Goal: Task Accomplishment & Management: Manage account settings

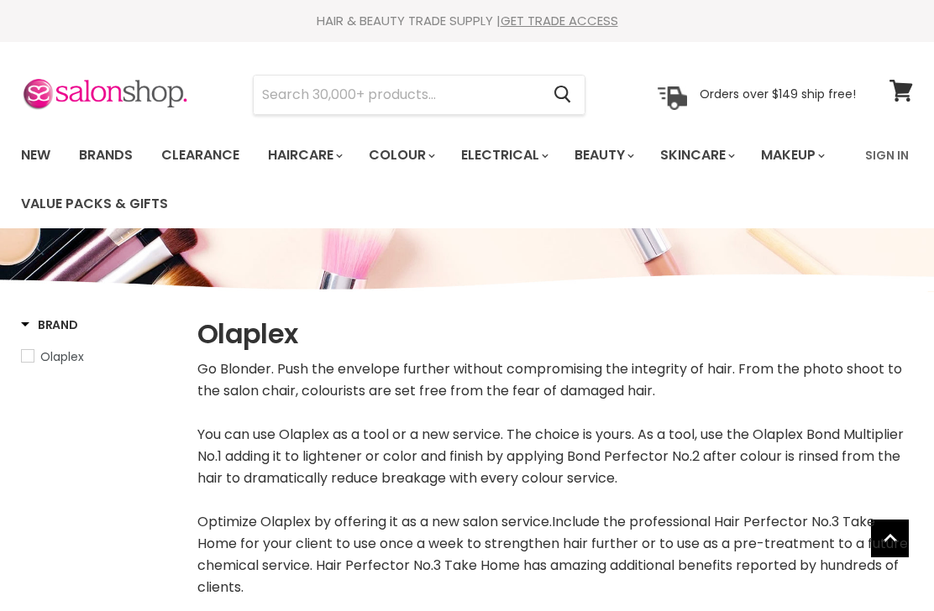
select select "manual"
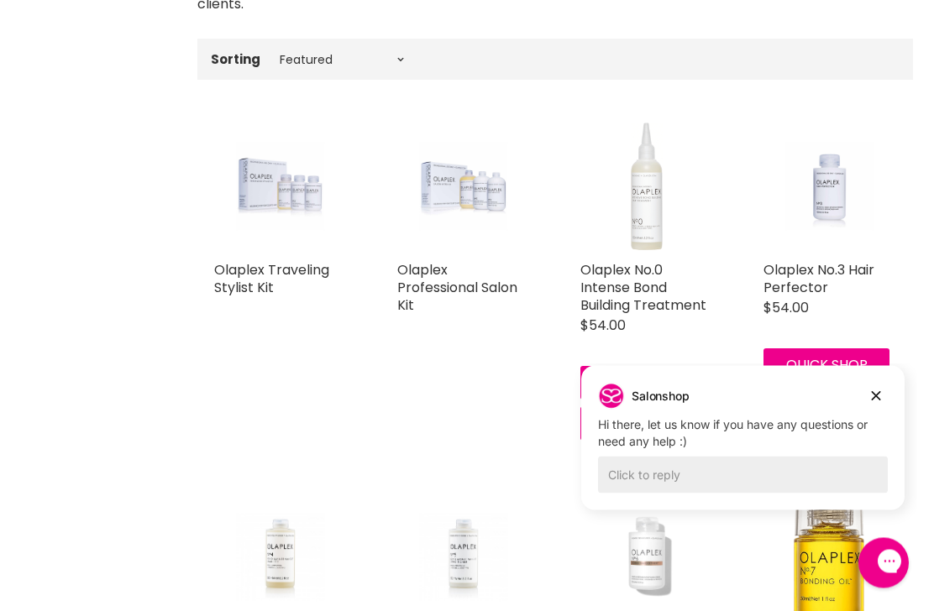
click at [877, 289] on h2 "Olaplex No.3 Hair Perfector" at bounding box center [829, 279] width 133 height 35
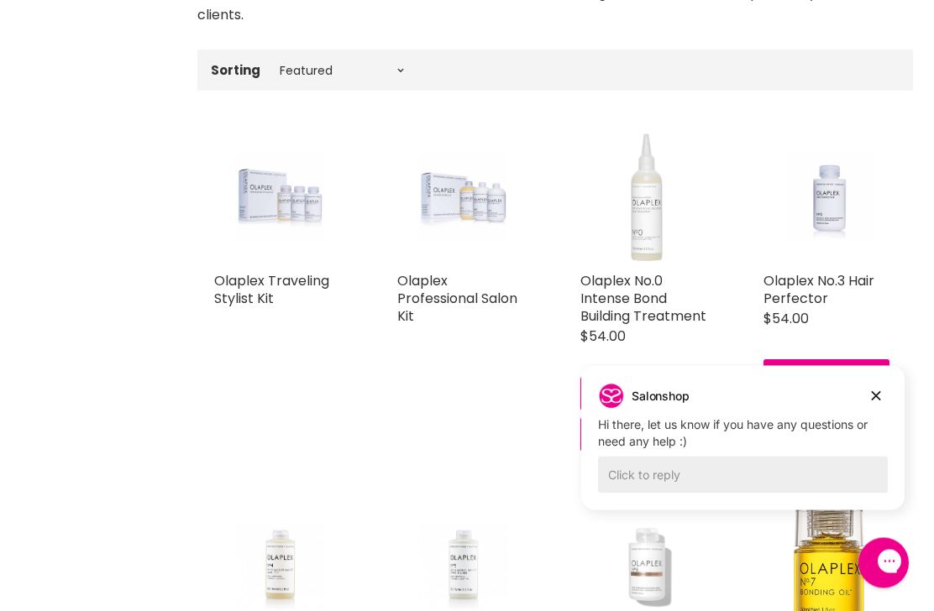
scroll to position [573, 0]
click at [434, 296] on link "Olaplex Professional Salon Kit" at bounding box center [457, 298] width 120 height 55
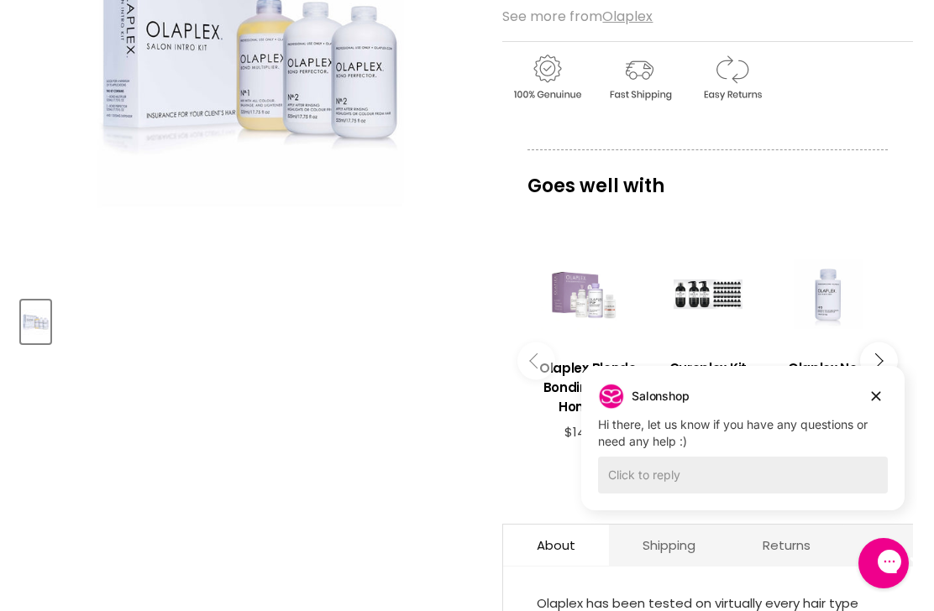
click at [809, 362] on h3 "Olaplex No.3 Hair Perfector" at bounding box center [827, 378] width 103 height 39
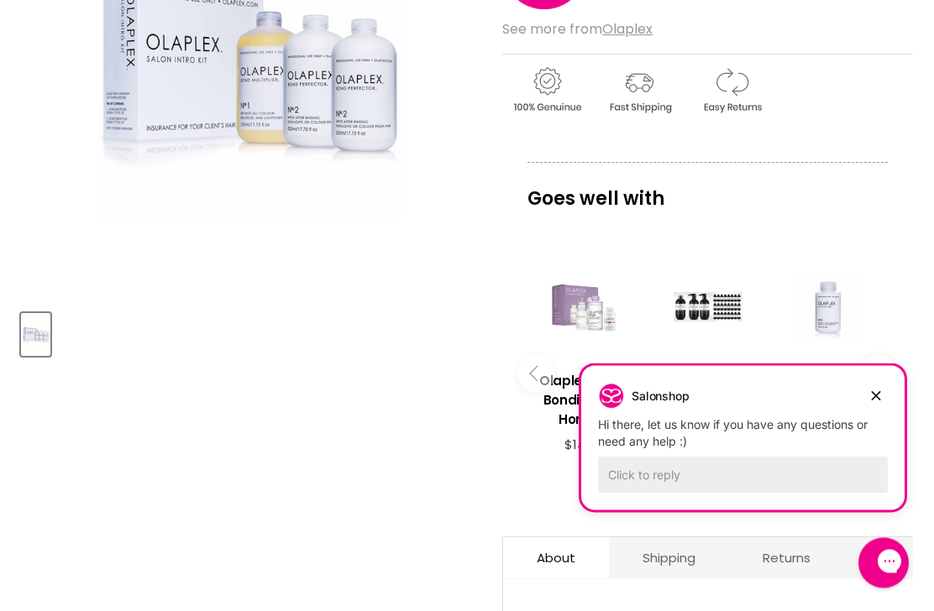
click at [885, 396] on button "Dismiss campaign" at bounding box center [876, 396] width 24 height 24
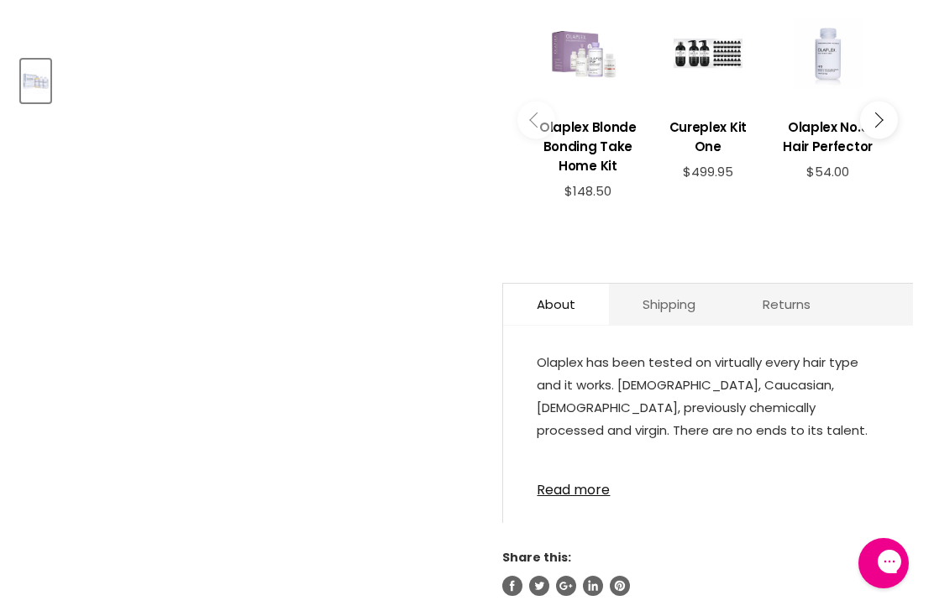
scroll to position [669, 0]
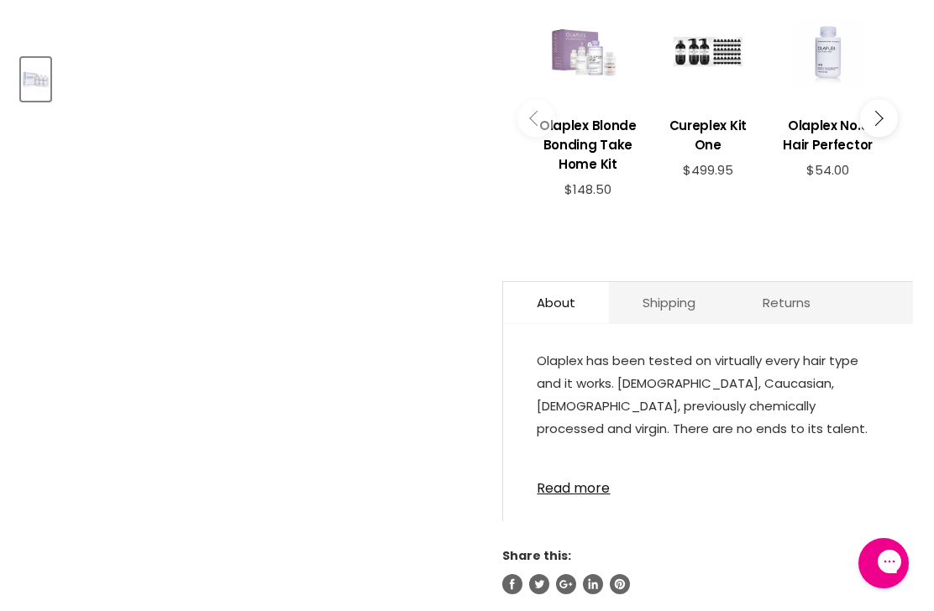
click at [600, 490] on link "Read more" at bounding box center [708, 483] width 343 height 25
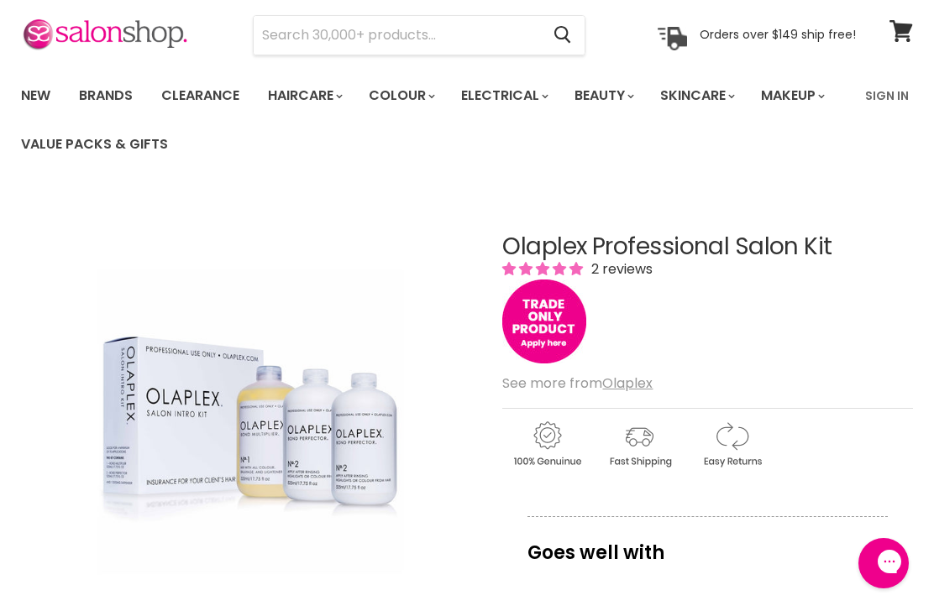
scroll to position [0, 0]
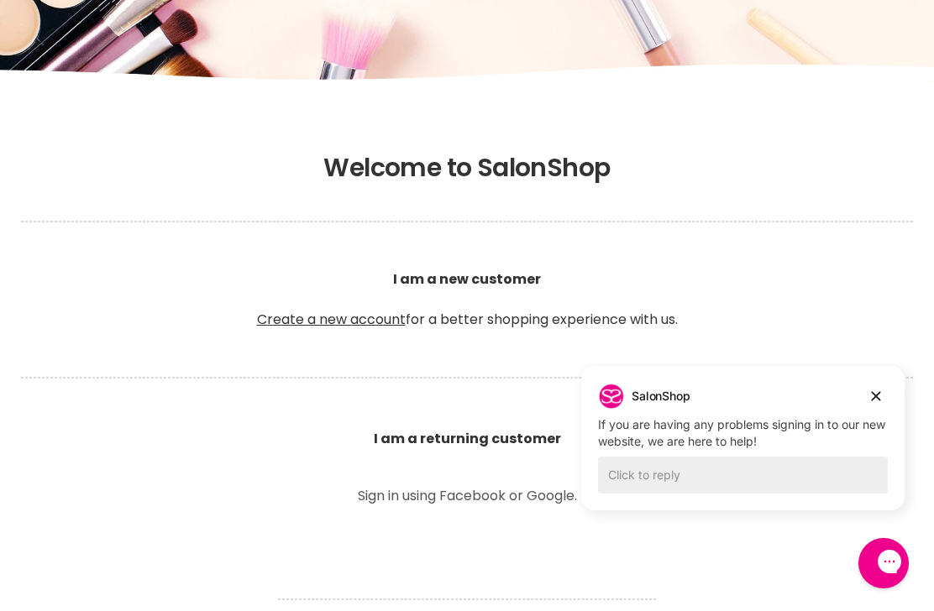
click at [885, 391] on button "Dismiss campaign" at bounding box center [876, 397] width 24 height 24
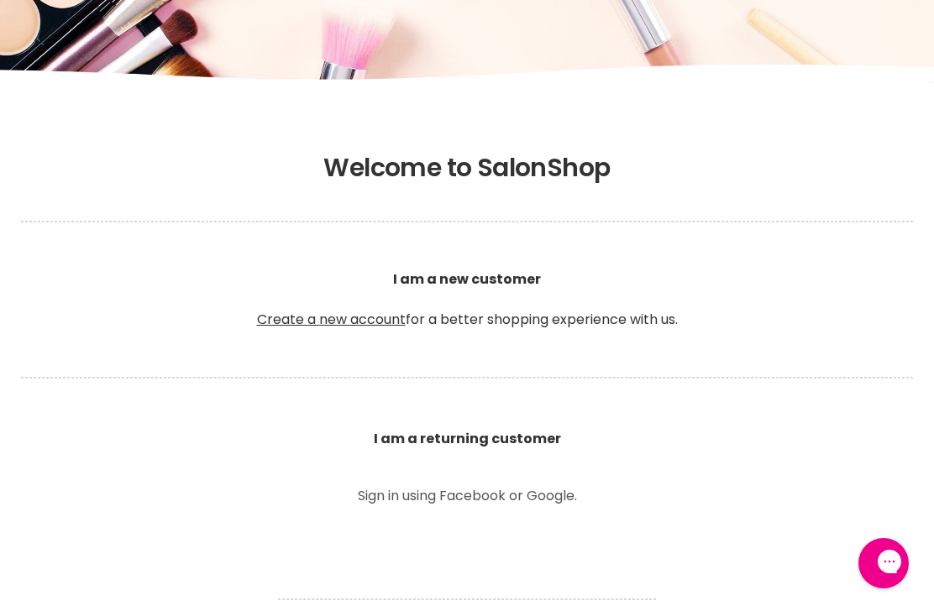
click at [349, 310] on link "Create a new account" at bounding box center [331, 319] width 149 height 19
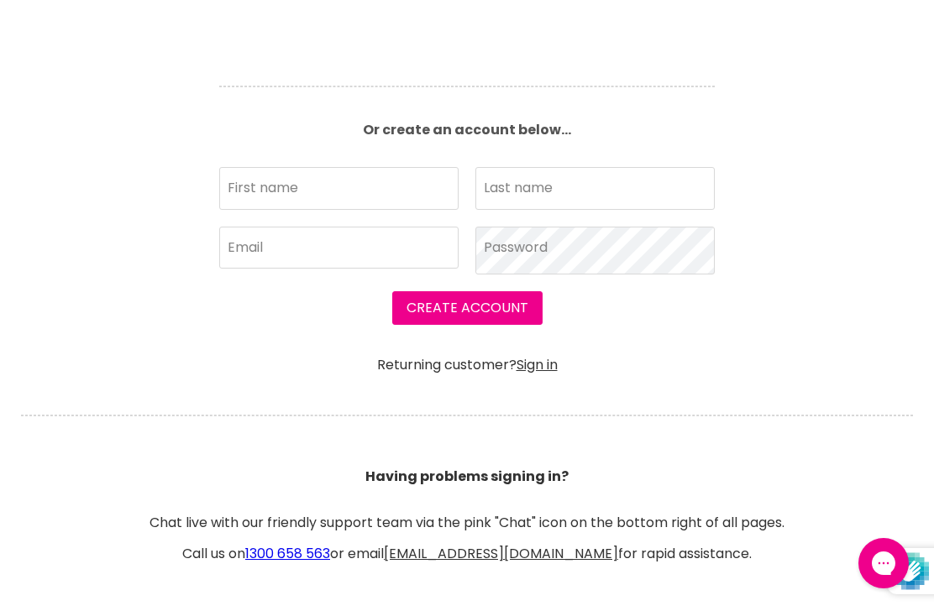
click at [380, 179] on input "First name" at bounding box center [338, 188] width 239 height 42
type input "Deborah"
type input "Beer"
type input "deborahbeer01@gmail.com"
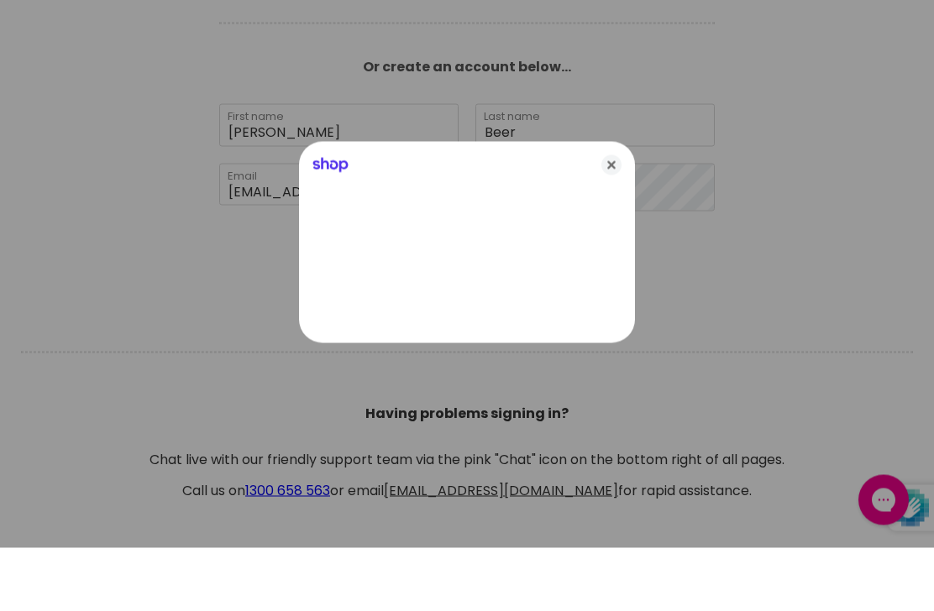
scroll to position [585, 0]
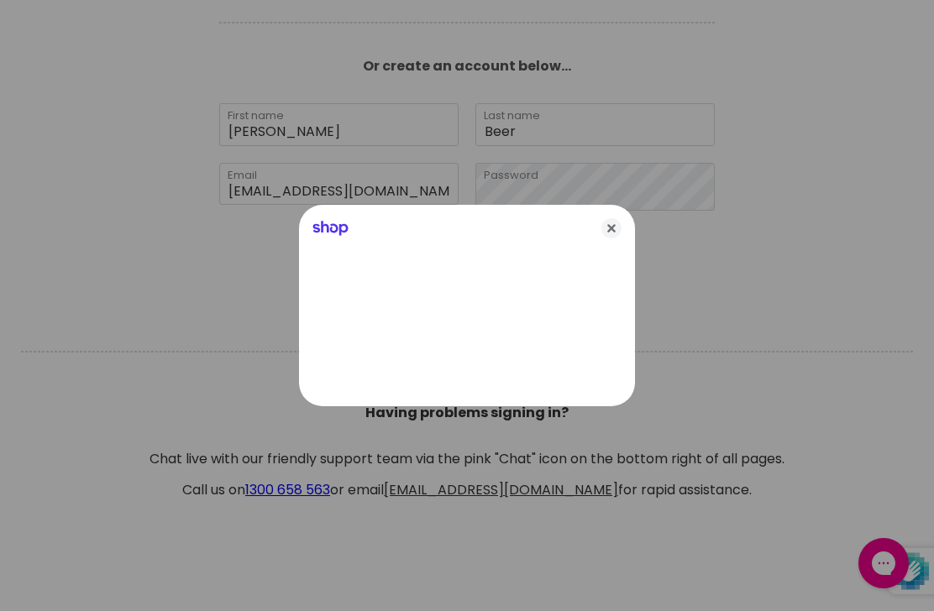
click at [611, 239] on icon "Close" at bounding box center [611, 228] width 20 height 20
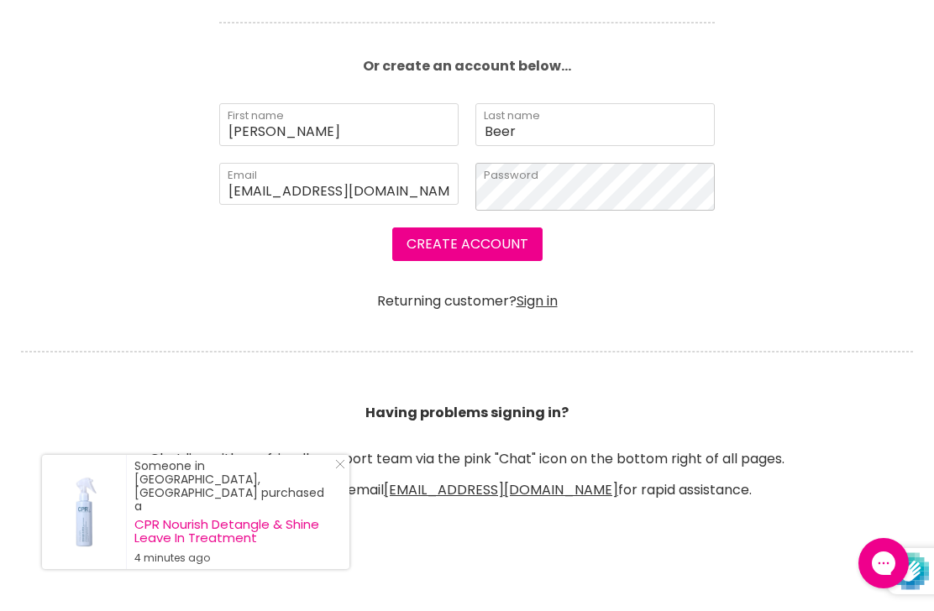
scroll to position [585, 0]
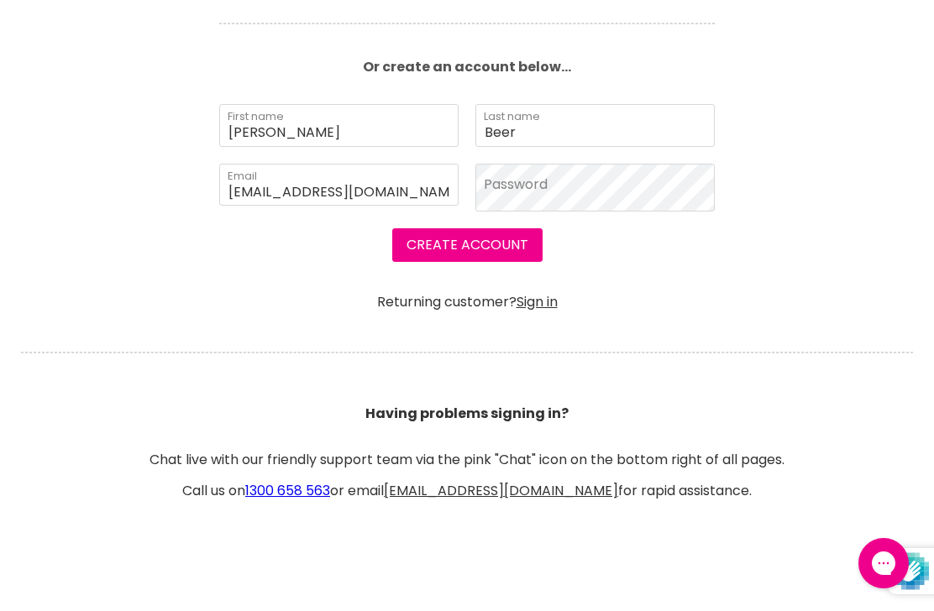
click at [495, 243] on button "Create Account" at bounding box center [467, 245] width 150 height 34
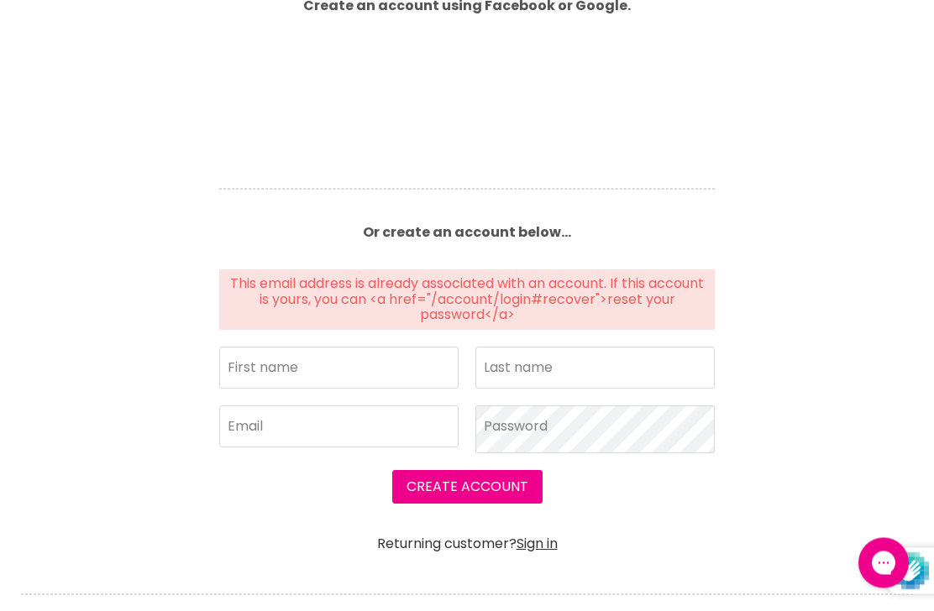
scroll to position [500, 0]
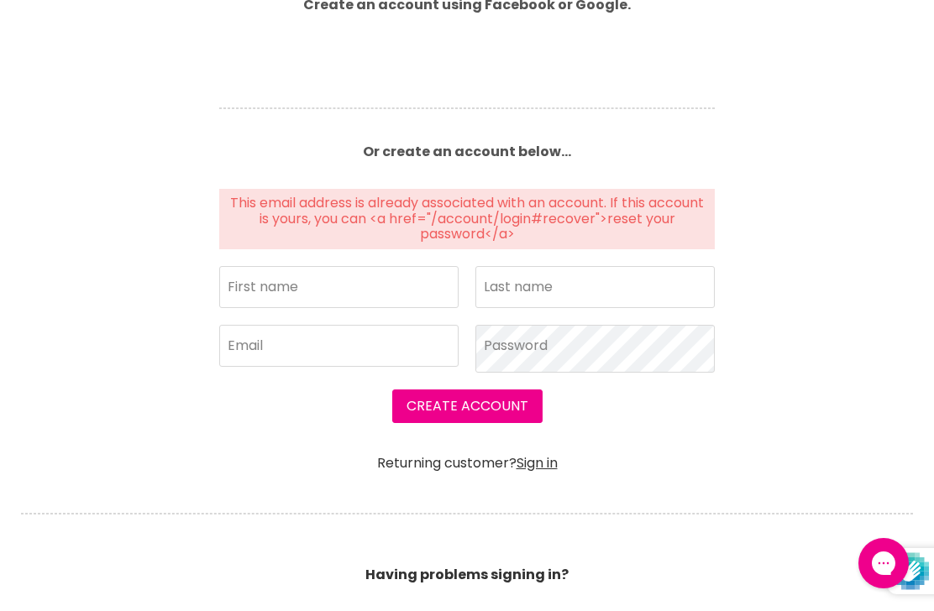
click at [547, 463] on link "Sign in" at bounding box center [536, 462] width 41 height 19
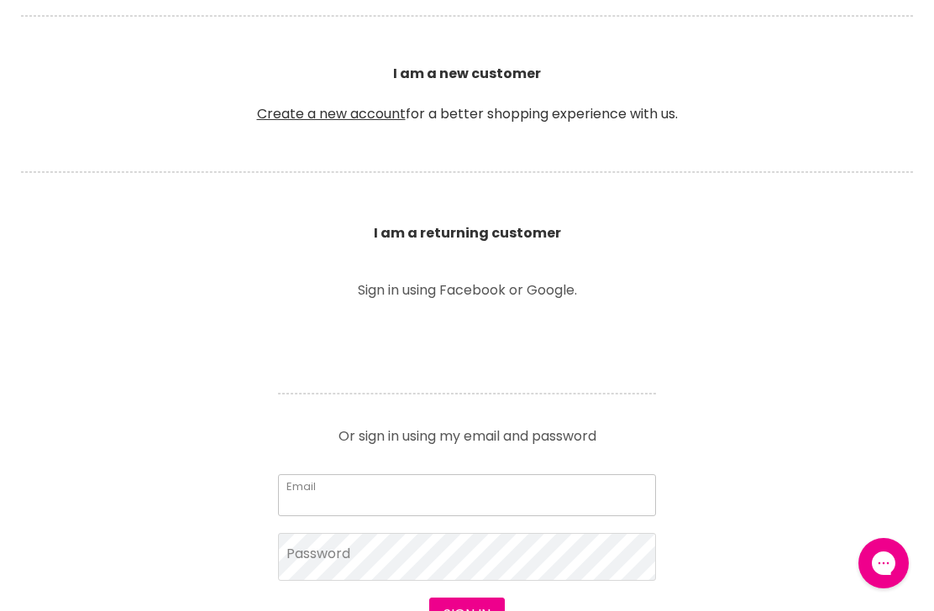
click at [394, 492] on input "Email" at bounding box center [467, 495] width 378 height 42
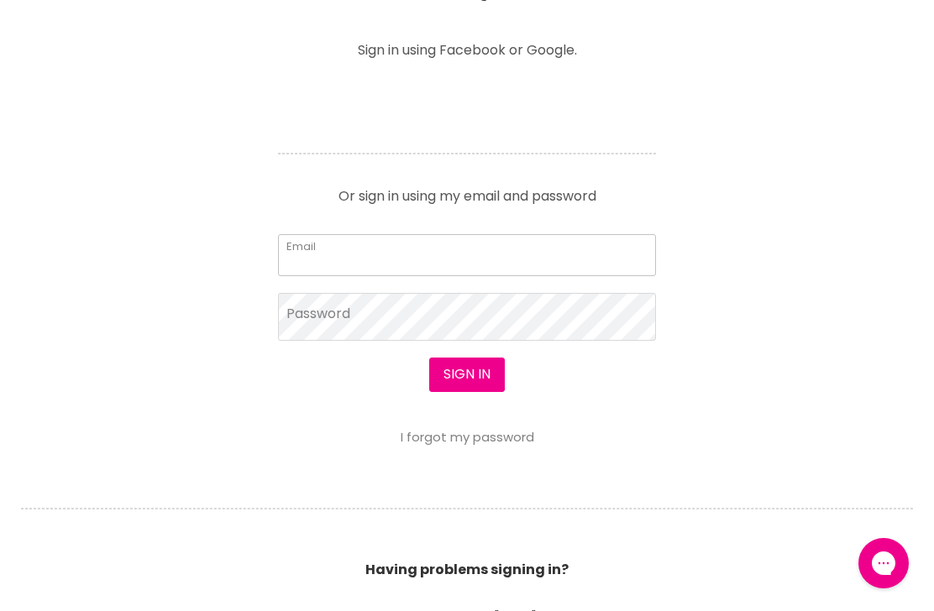
scroll to position [675, 0]
type input "[EMAIL_ADDRESS][DOMAIN_NAME]"
click at [466, 375] on button "Sign in" at bounding box center [467, 375] width 76 height 34
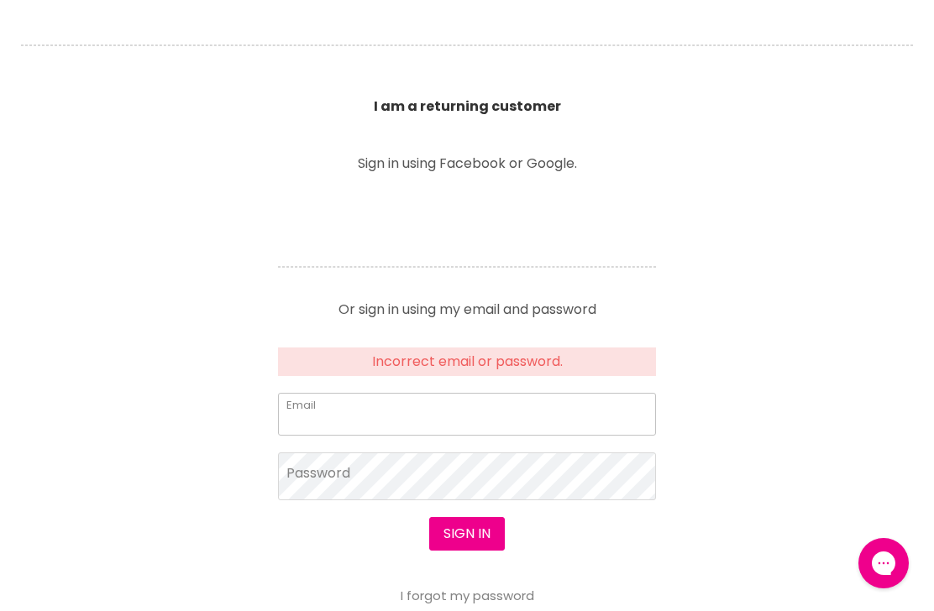
click at [463, 405] on input "Email" at bounding box center [467, 414] width 378 height 42
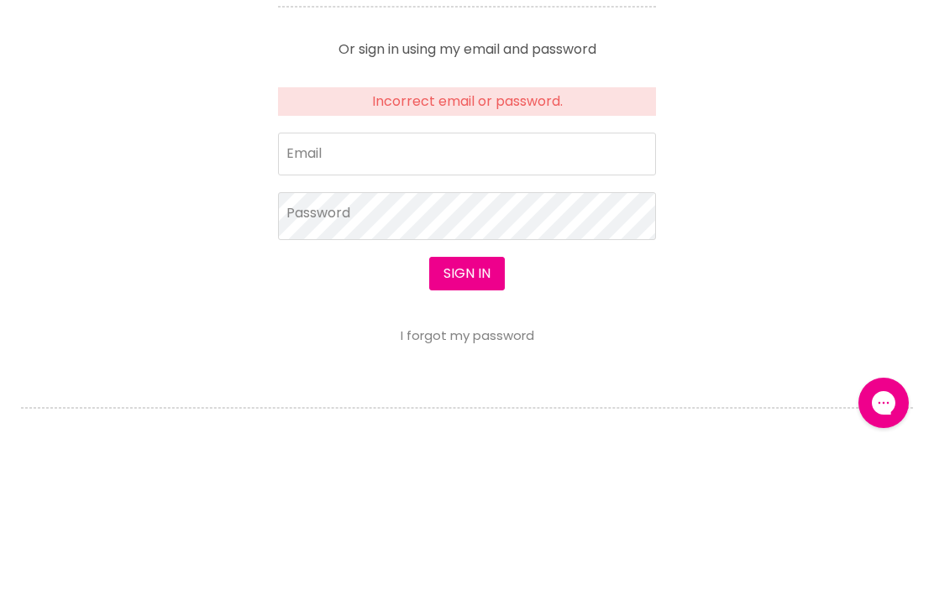
click at [506, 487] on link "I forgot my password" at bounding box center [468, 496] width 134 height 18
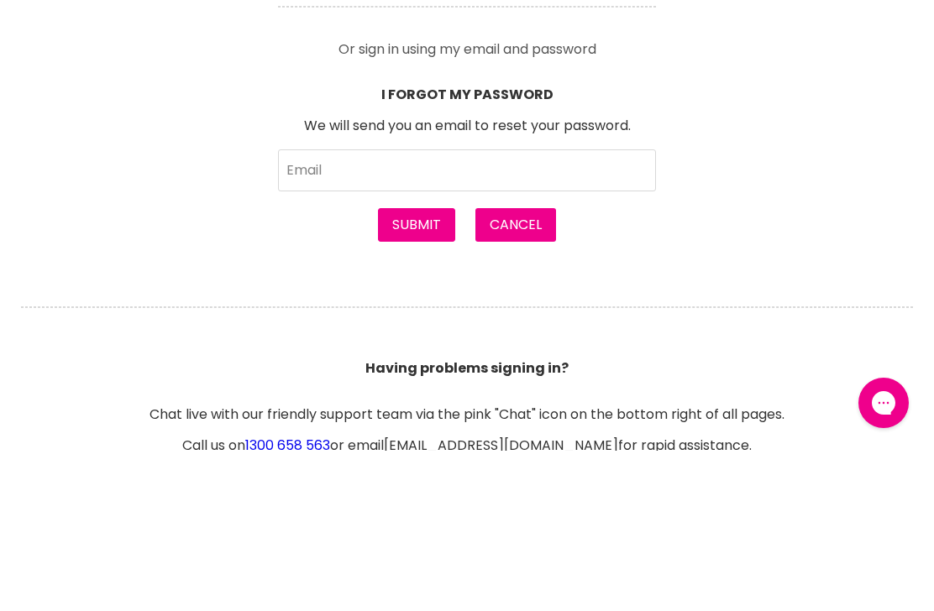
scroll to position [822, 0]
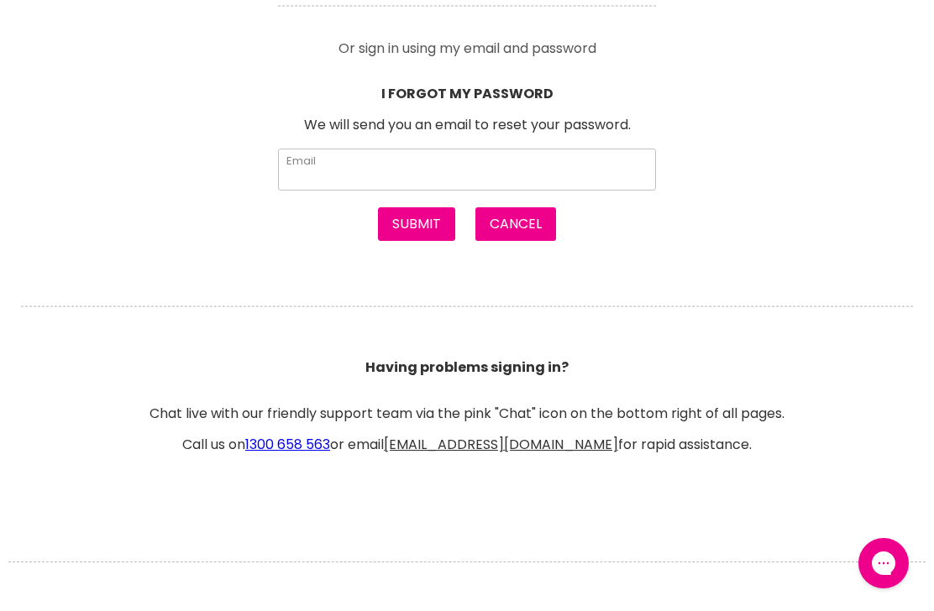
click at [408, 155] on input "Email" at bounding box center [467, 170] width 378 height 42
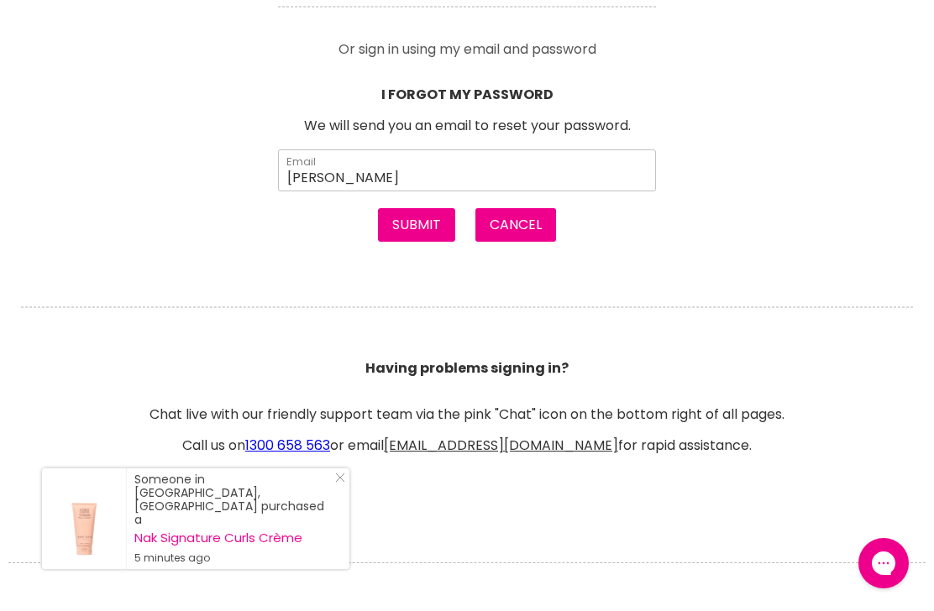
type input "[EMAIL_ADDRESS][DOMAIN_NAME]"
click at [416, 221] on button "Submit" at bounding box center [416, 225] width 77 height 34
click at [422, 222] on button "Submit" at bounding box center [416, 225] width 77 height 34
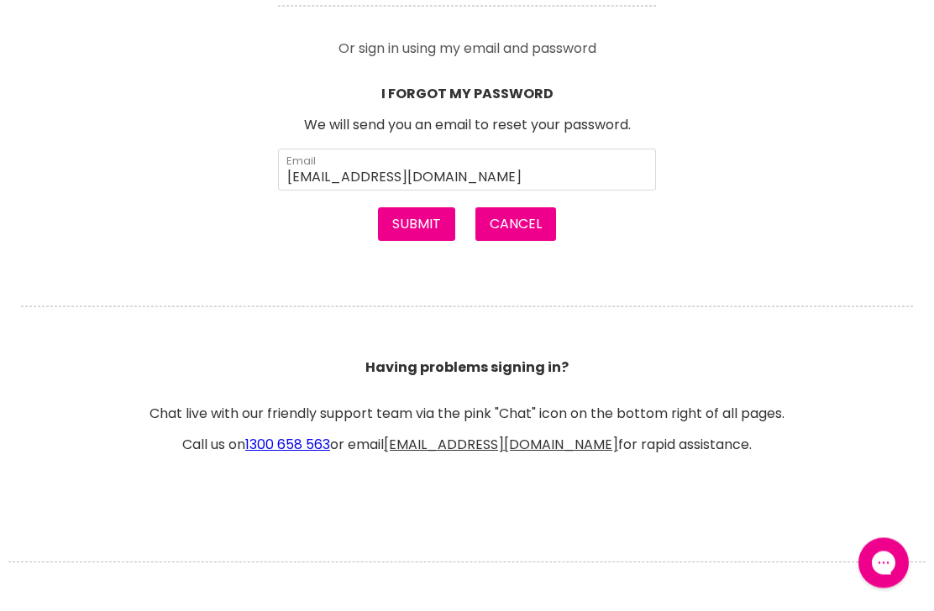
scroll to position [822, 0]
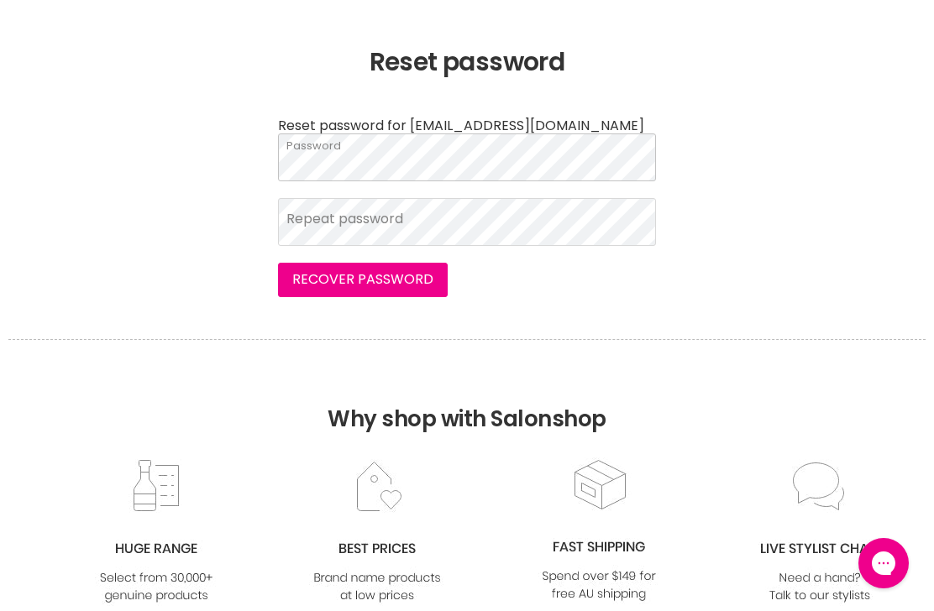
scroll to position [222, 0]
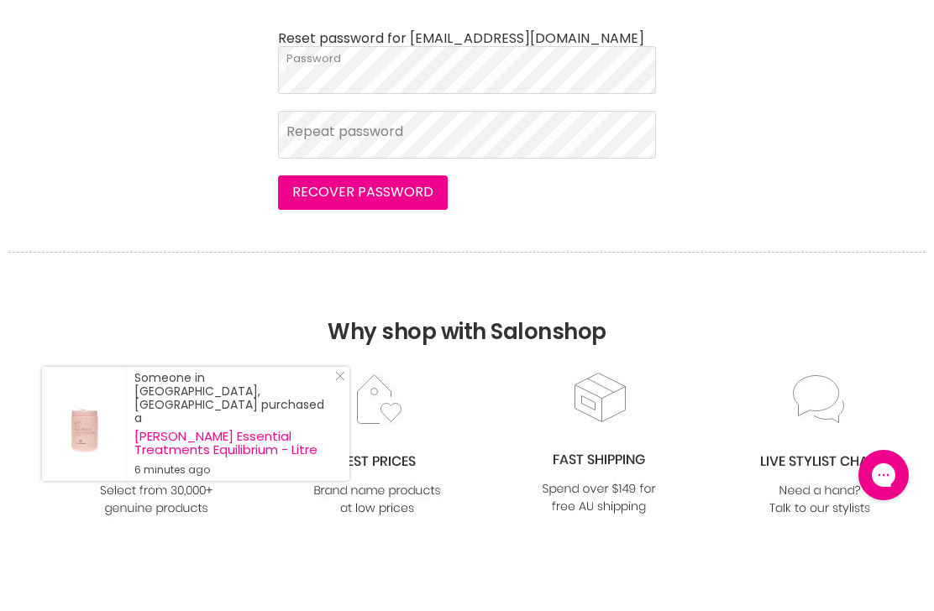
click at [391, 264] on button "Recover password" at bounding box center [363, 281] width 170 height 34
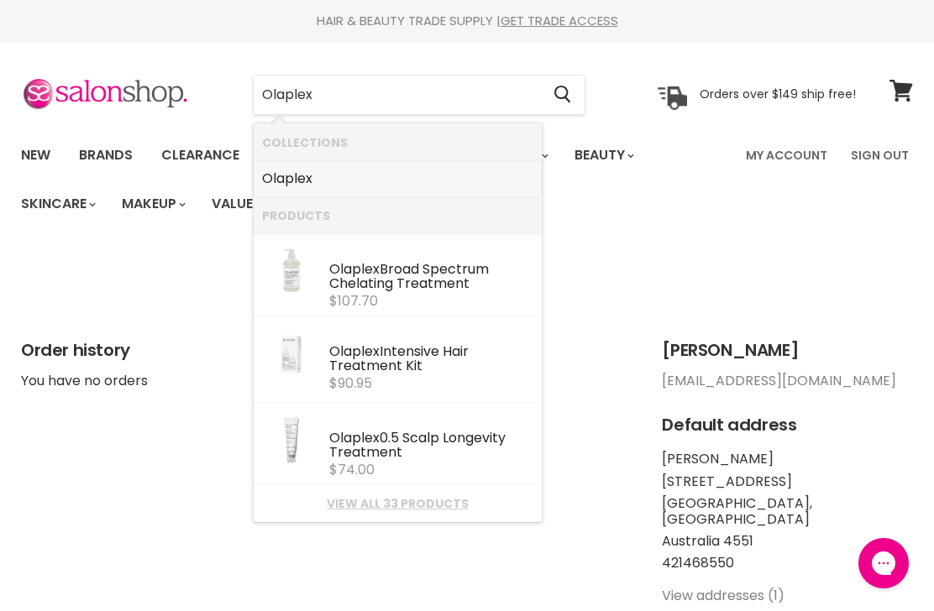
click at [299, 184] on b "Olaplex" at bounding box center [287, 178] width 50 height 19
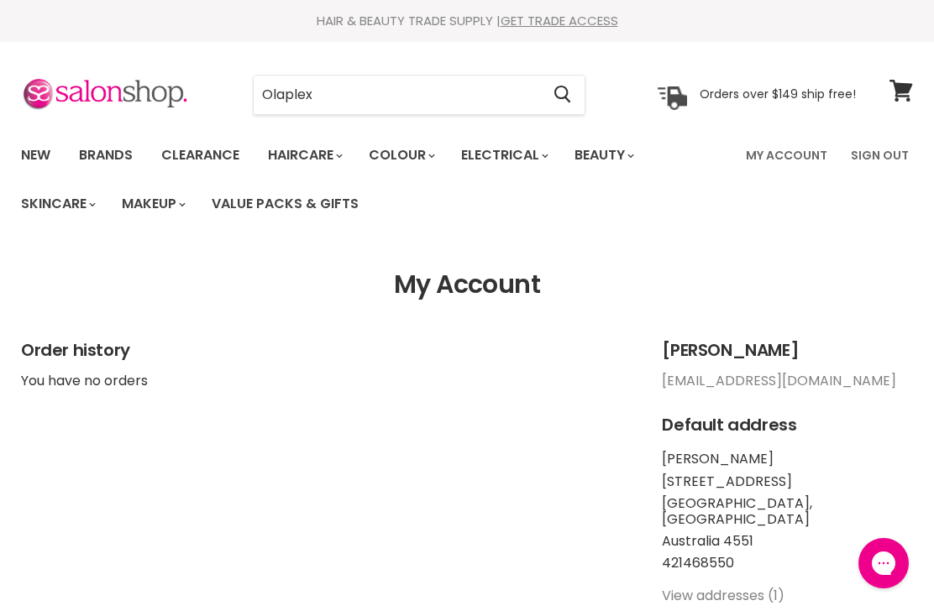
type input "Olaplex"
click button "Cancel" at bounding box center [0, 0] width 0 height 0
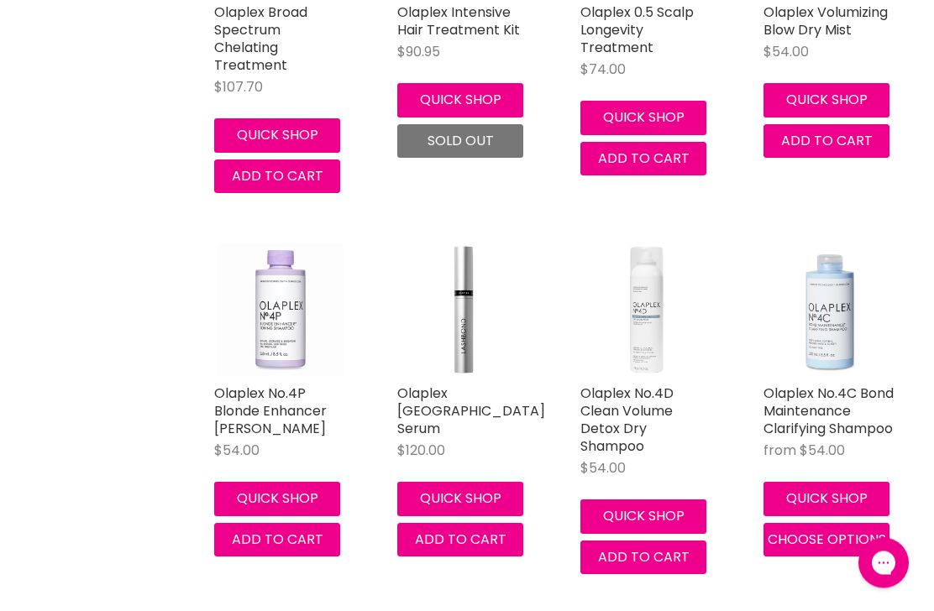
scroll to position [570, 0]
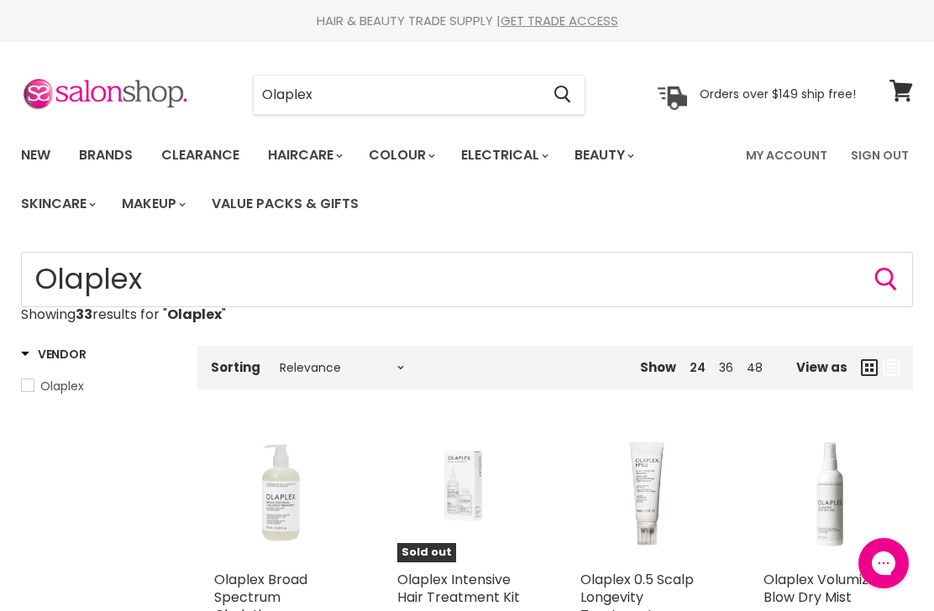
click at [412, 86] on input "Olaplex" at bounding box center [397, 95] width 286 height 39
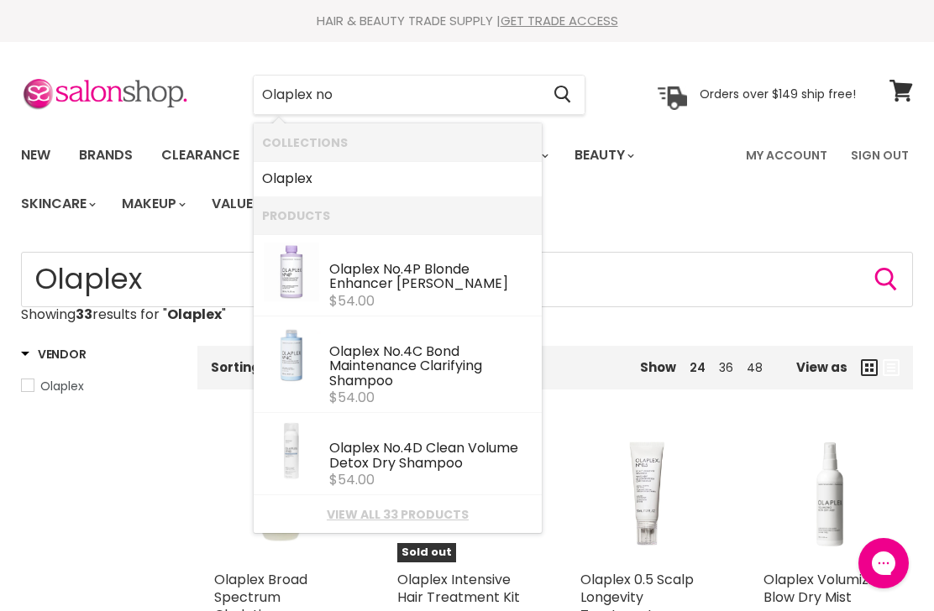
type input "Olaplex no 1"
